Goal: Task Accomplishment & Management: Use online tool/utility

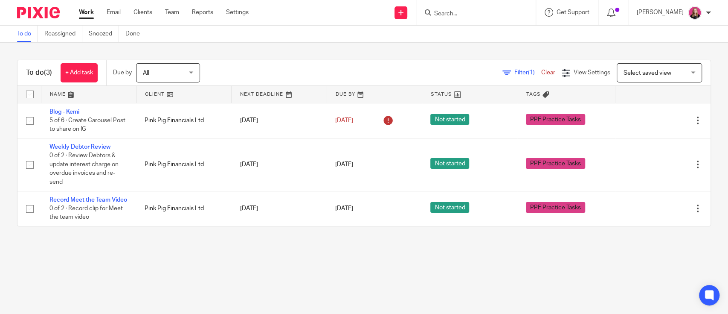
click at [441, 7] on form at bounding box center [478, 12] width 91 height 11
click at [450, 12] on input "Search" at bounding box center [471, 14] width 77 height 8
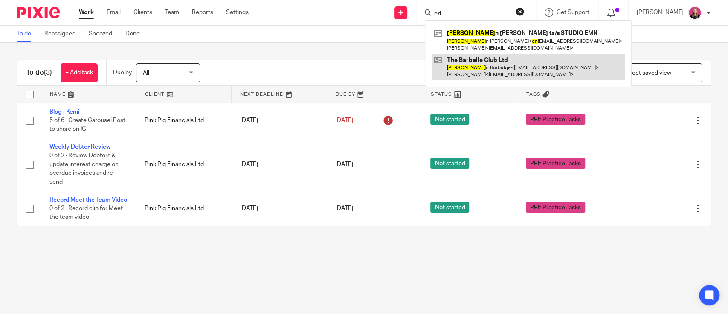
type input "eri"
click at [493, 63] on link at bounding box center [528, 67] width 193 height 26
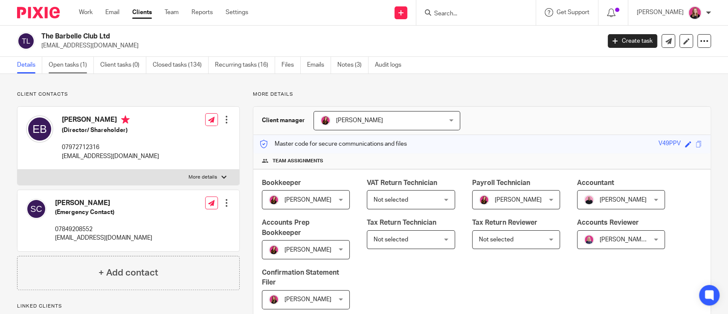
click at [63, 65] on link "Open tasks (1)" at bounding box center [71, 65] width 45 height 17
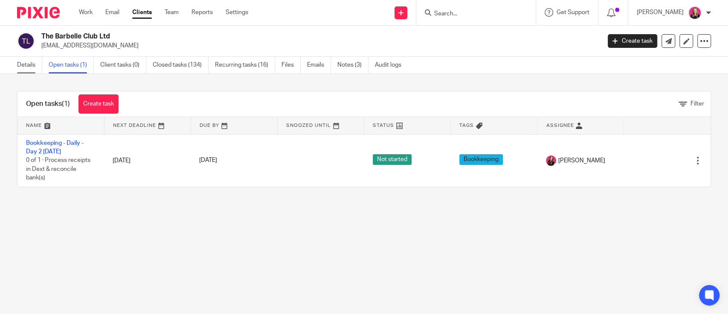
click at [31, 65] on link "Details" at bounding box center [29, 65] width 25 height 17
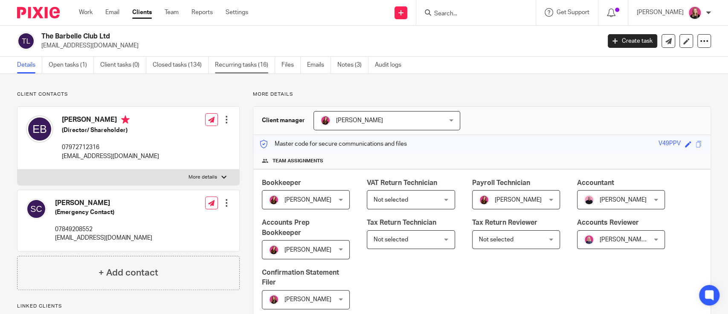
click at [232, 72] on link "Recurring tasks (16)" at bounding box center [245, 65] width 60 height 17
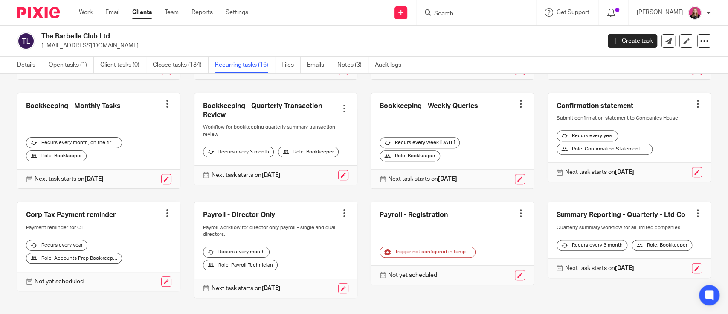
scroll to position [273, 0]
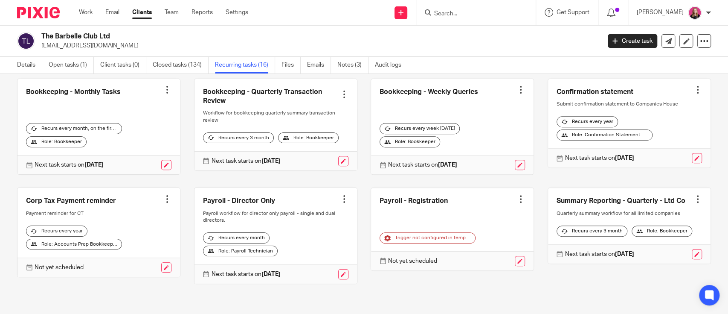
click at [517, 195] on div at bounding box center [521, 199] width 9 height 9
click at [468, 244] on span "Cancel schedule" at bounding box center [476, 247] width 45 height 6
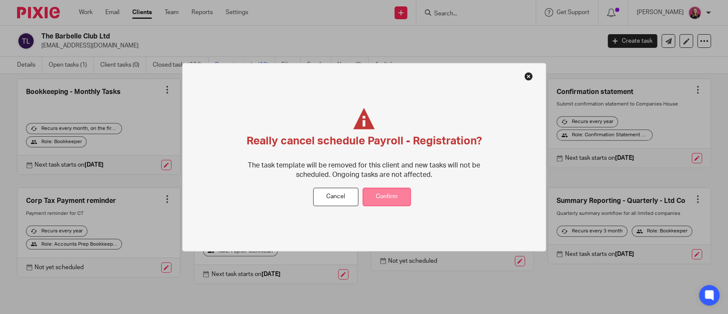
click at [373, 197] on button "Confirm" at bounding box center [387, 197] width 48 height 18
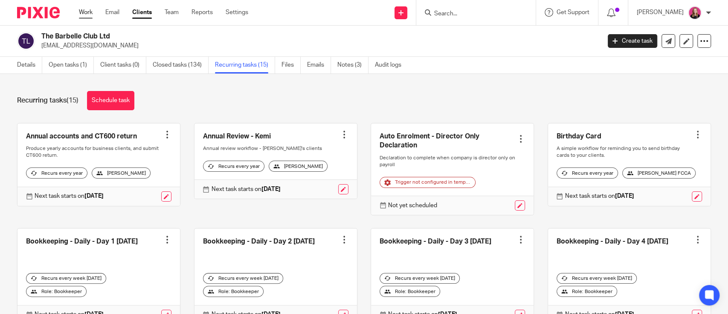
click at [92, 10] on link "Work" at bounding box center [86, 12] width 14 height 9
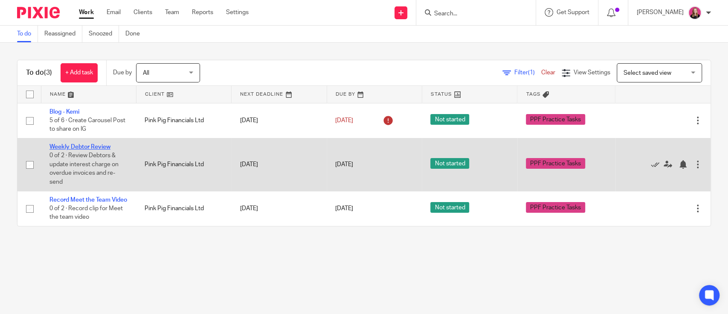
click at [67, 145] on link "Weekly Debtor Review" at bounding box center [79, 147] width 61 height 6
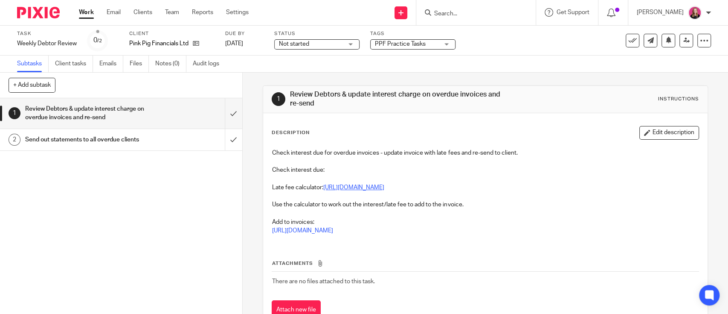
click at [337, 184] on link "https://www.satago.com/post/late-payment-fee-calculator-overdue-invoices/" at bounding box center [353, 187] width 61 height 6
click at [221, 114] on input "submit" at bounding box center [121, 113] width 242 height 30
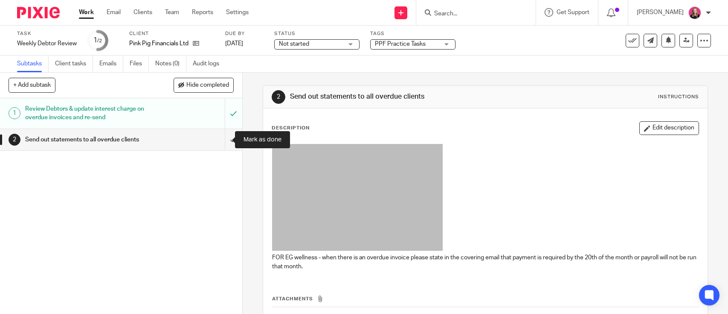
click at [221, 136] on input "submit" at bounding box center [121, 139] width 242 height 21
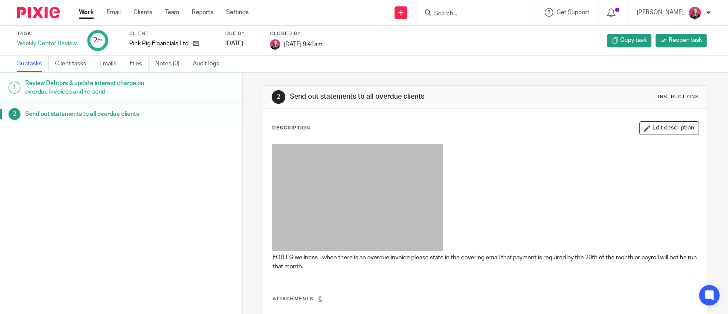
click at [86, 19] on div "Work Email Clients Team Reports Settings Work Email Clients Team Reports Settin…" at bounding box center [165, 12] width 191 height 25
drag, startPoint x: 87, startPoint y: 10, endPoint x: 95, endPoint y: 1, distance: 11.5
click at [87, 10] on link "Work" at bounding box center [86, 12] width 15 height 9
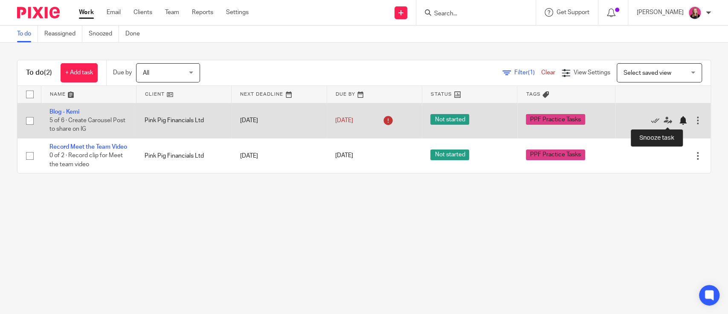
click at [679, 120] on div at bounding box center [683, 120] width 9 height 9
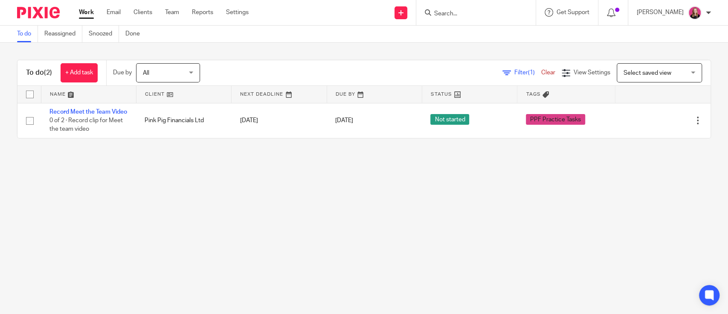
click at [472, 3] on div at bounding box center [475, 12] width 119 height 25
click at [464, 8] on form at bounding box center [478, 12] width 91 height 11
click at [465, 16] on input "Search" at bounding box center [471, 14] width 77 height 8
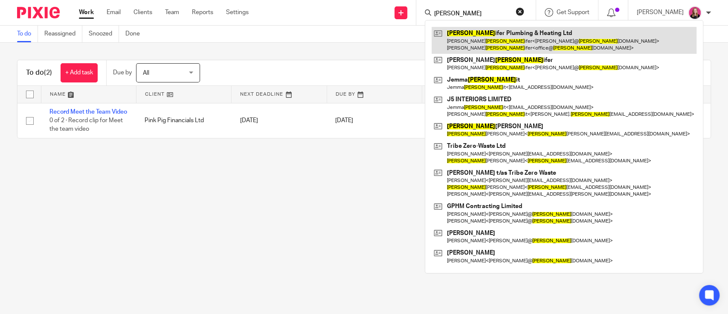
type input "pett"
click at [469, 36] on link at bounding box center [564, 40] width 265 height 26
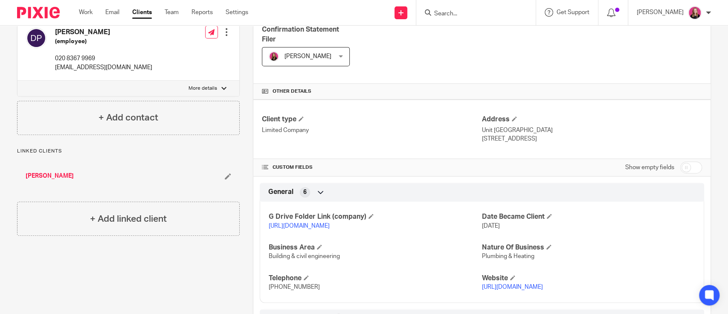
scroll to position [284, 0]
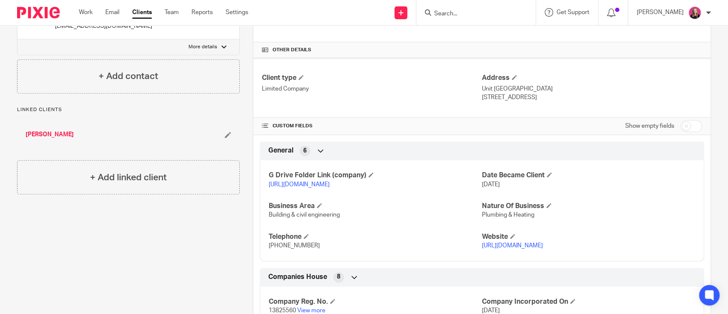
click at [320, 181] on link "[URL][DOMAIN_NAME]" at bounding box center [299, 184] width 61 height 6
click at [456, 12] on input "Search" at bounding box center [471, 14] width 77 height 8
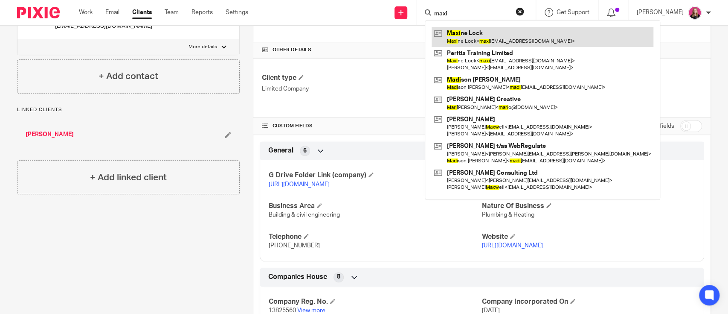
type input "maxi"
click at [476, 39] on link at bounding box center [543, 37] width 222 height 20
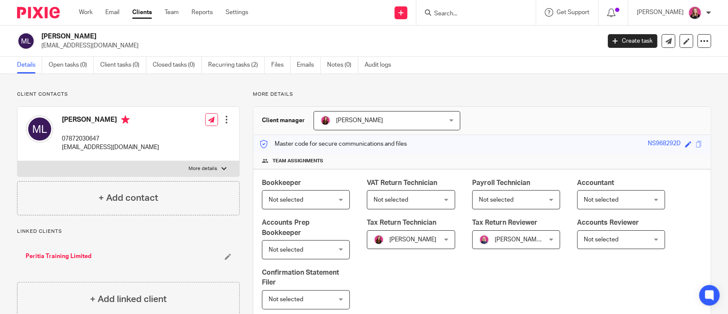
click at [451, 15] on input "Search" at bounding box center [471, 14] width 77 height 8
click at [464, 9] on form at bounding box center [478, 12] width 91 height 11
click at [468, 15] on input "Search" at bounding box center [471, 14] width 77 height 8
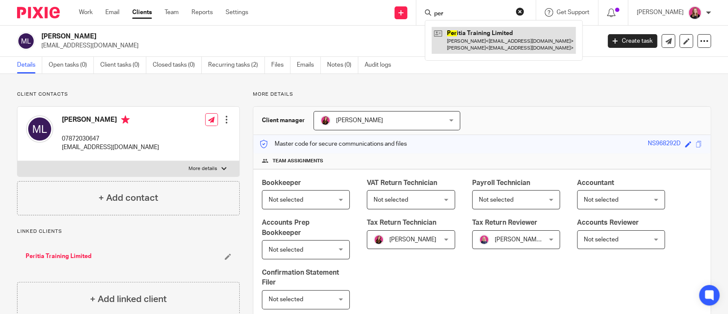
type input "per"
click at [472, 34] on link at bounding box center [504, 40] width 144 height 26
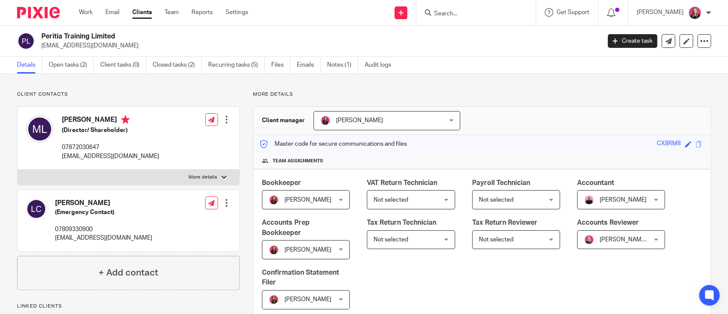
scroll to position [227, 0]
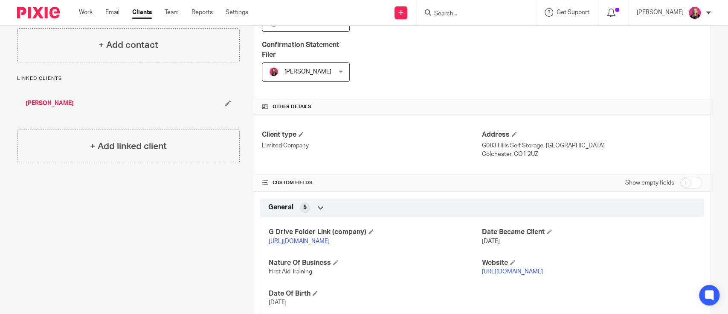
click at [305, 239] on link "[URL][DOMAIN_NAME]" at bounding box center [299, 241] width 61 height 6
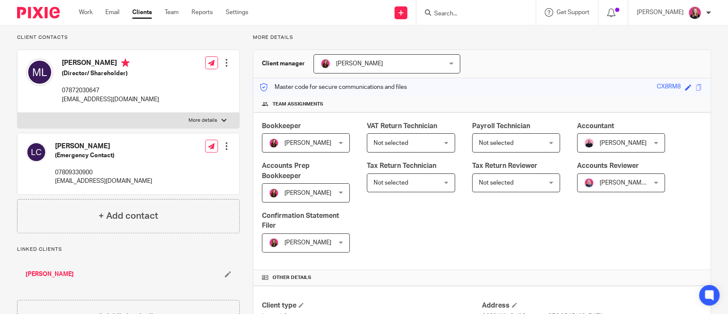
scroll to position [0, 0]
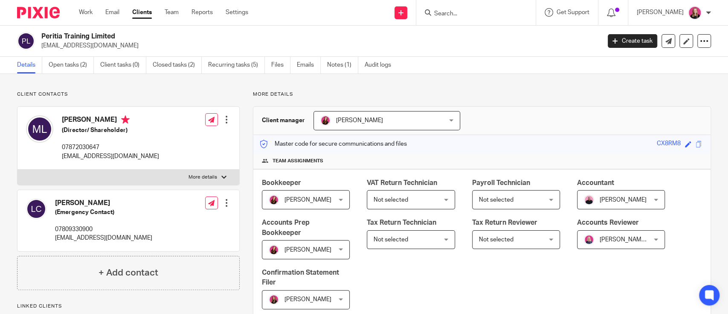
click at [58, 52] on div "Peritia Training Limited [EMAIL_ADDRESS][DOMAIN_NAME] Create task Update from C…" at bounding box center [364, 41] width 728 height 31
click at [64, 59] on link "Open tasks (2)" at bounding box center [71, 65] width 45 height 17
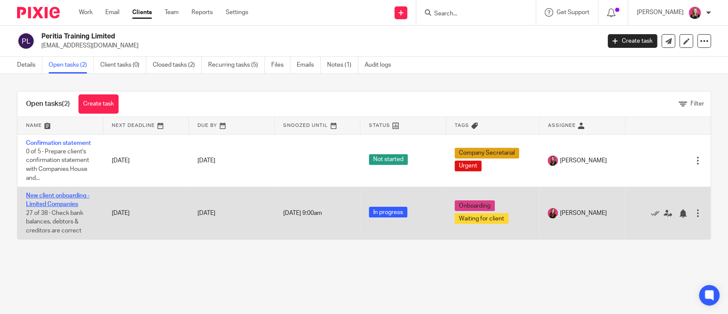
click at [64, 203] on link "New client onboarding - Limited Companies" at bounding box center [58, 199] width 64 height 15
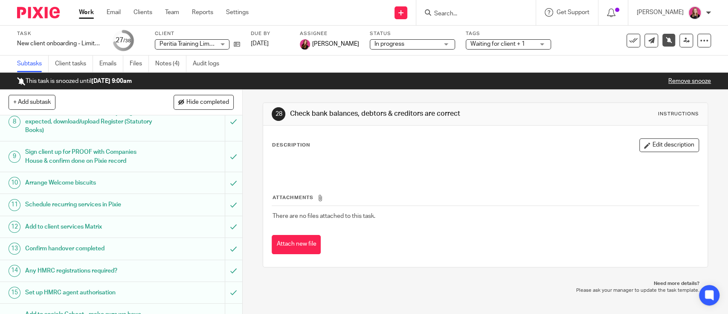
scroll to position [227, 0]
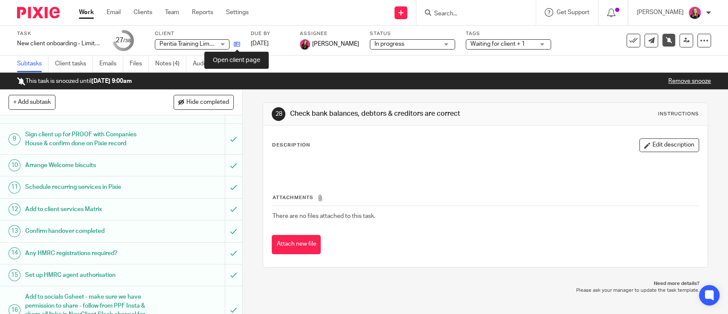
click at [239, 41] on icon at bounding box center [237, 44] width 6 height 6
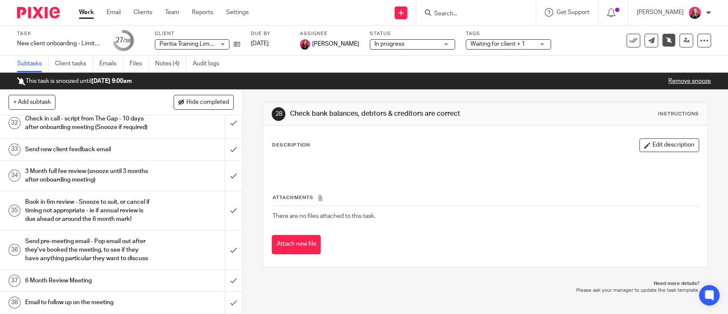
scroll to position [867, 0]
click at [89, 19] on div "Work Email Clients Team Reports Settings Work Email Clients Team Reports Settin…" at bounding box center [165, 12] width 191 height 25
click at [87, 11] on link "Work" at bounding box center [86, 12] width 15 height 9
